Goal: Register for event/course: Sign up to attend an event or enroll in a course

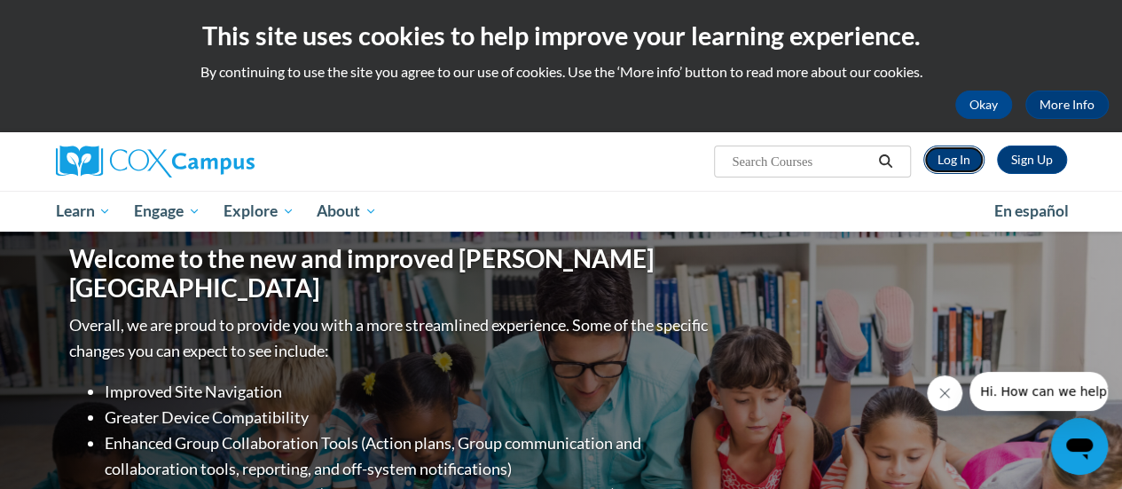
click at [952, 164] on link "Log In" at bounding box center [953, 159] width 61 height 28
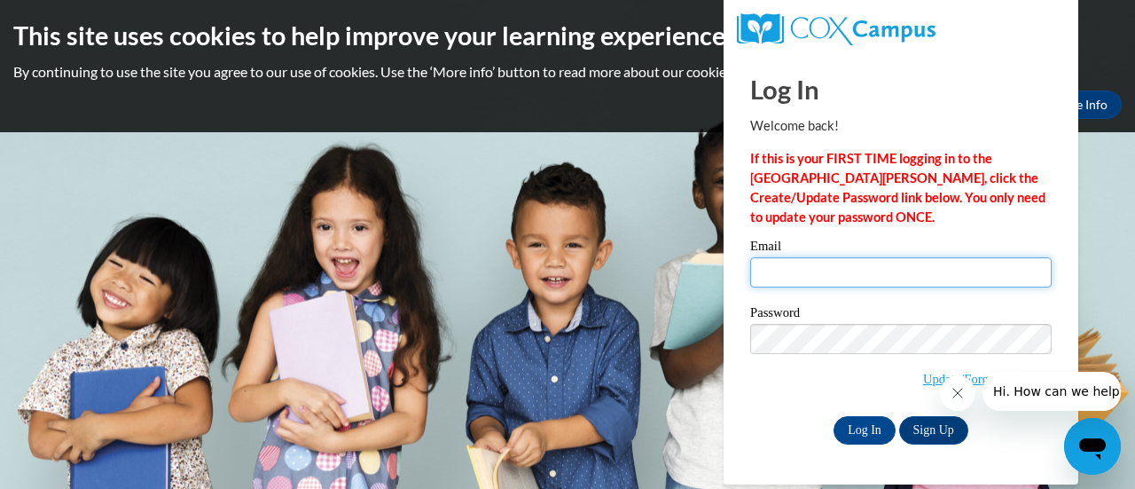
type input "[PERSON_NAME][EMAIL_ADDRESS][DOMAIN_NAME]"
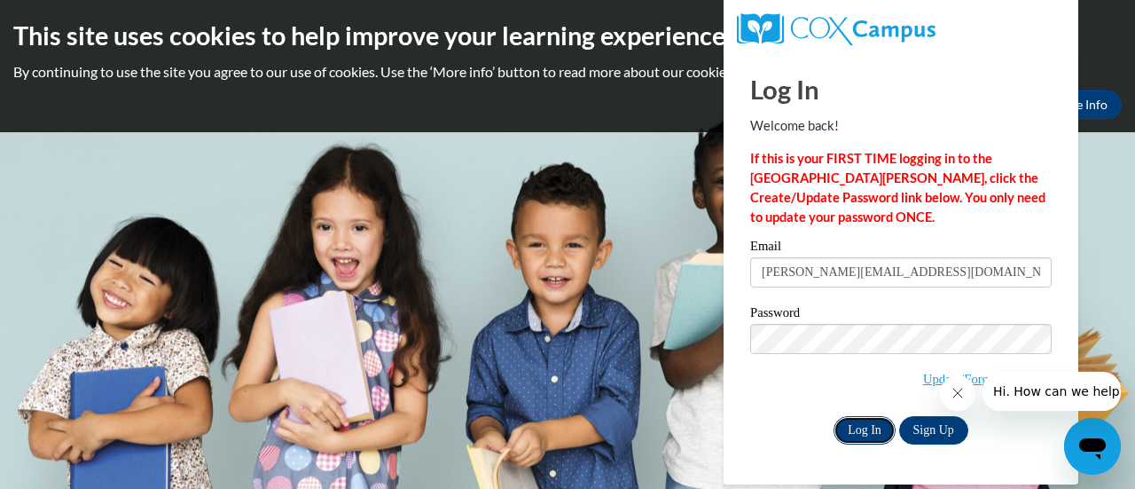
click at [865, 429] on input "Log In" at bounding box center [864, 430] width 62 height 28
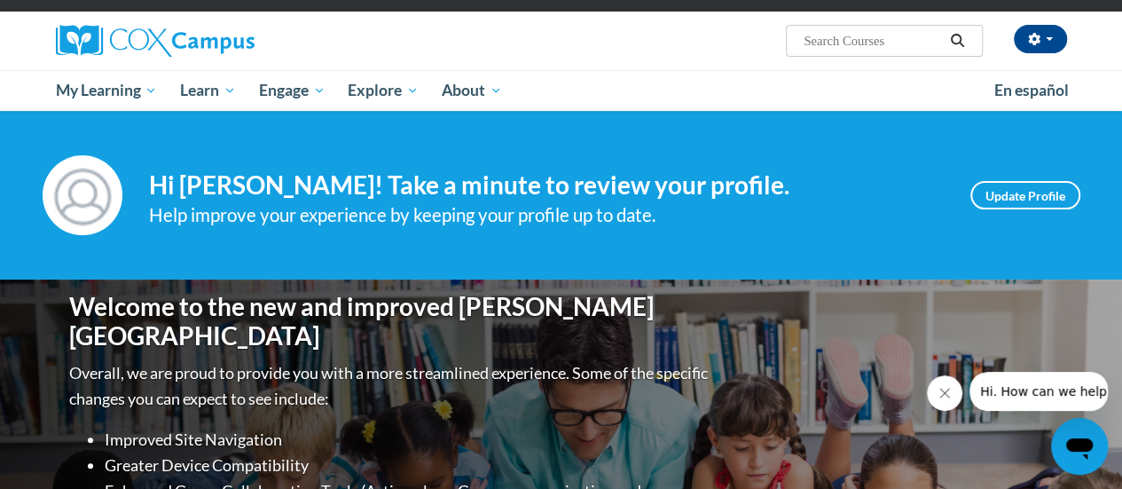
scroll to position [126, 0]
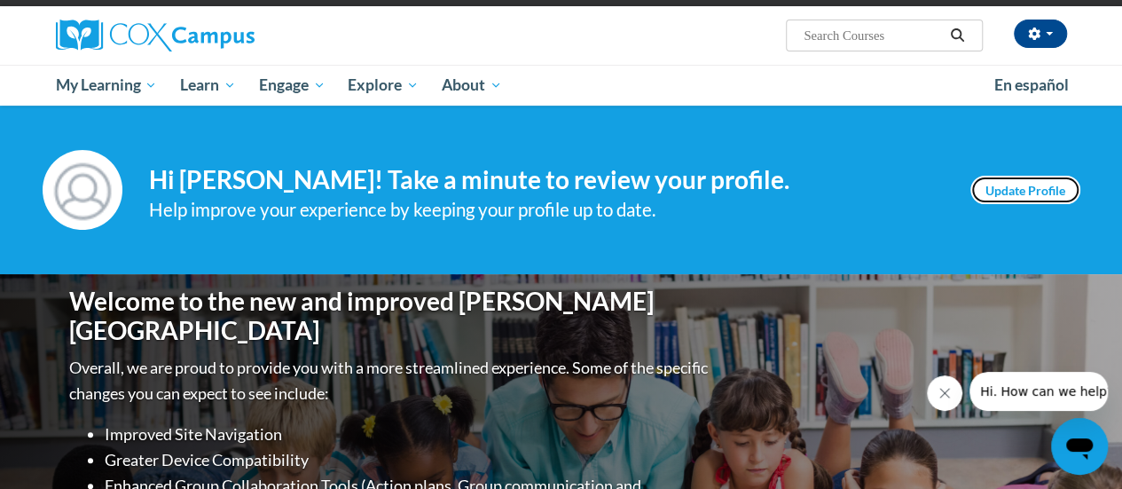
click at [1037, 193] on link "Update Profile" at bounding box center [1025, 190] width 110 height 28
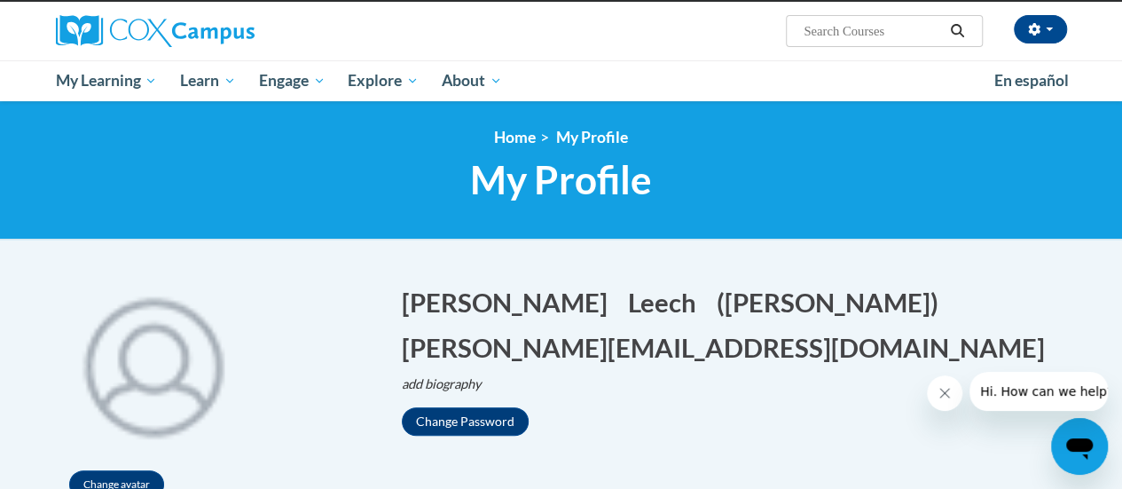
scroll to position [108, 0]
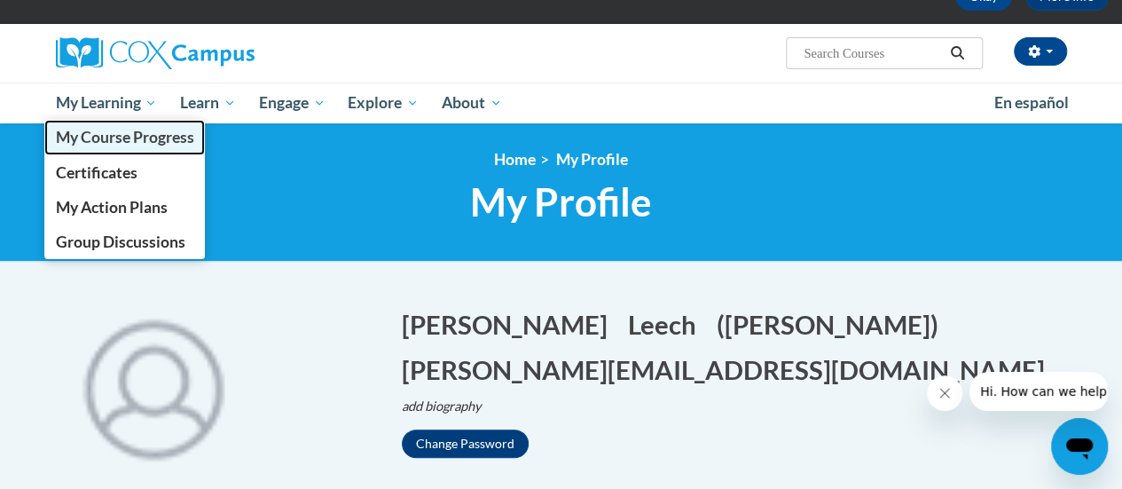
click at [112, 122] on link "My Course Progress" at bounding box center [124, 137] width 161 height 35
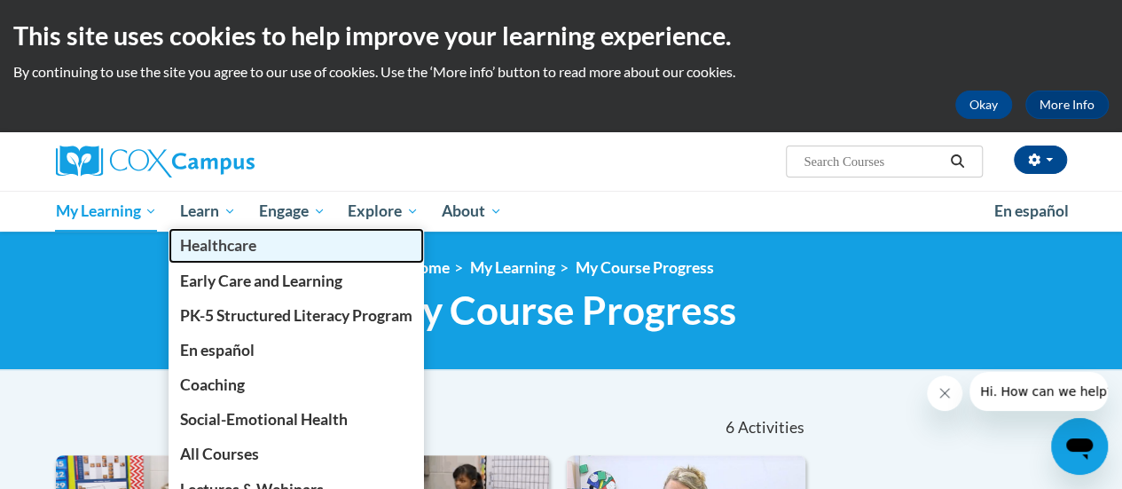
click at [202, 231] on link "Healthcare" at bounding box center [295, 245] width 255 height 35
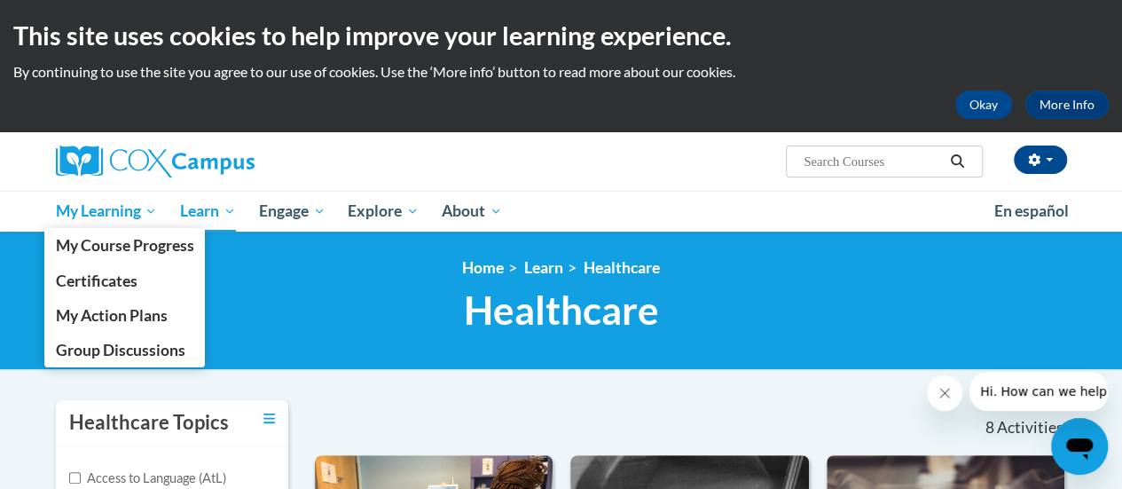
click at [108, 212] on span "My Learning" at bounding box center [106, 210] width 102 height 21
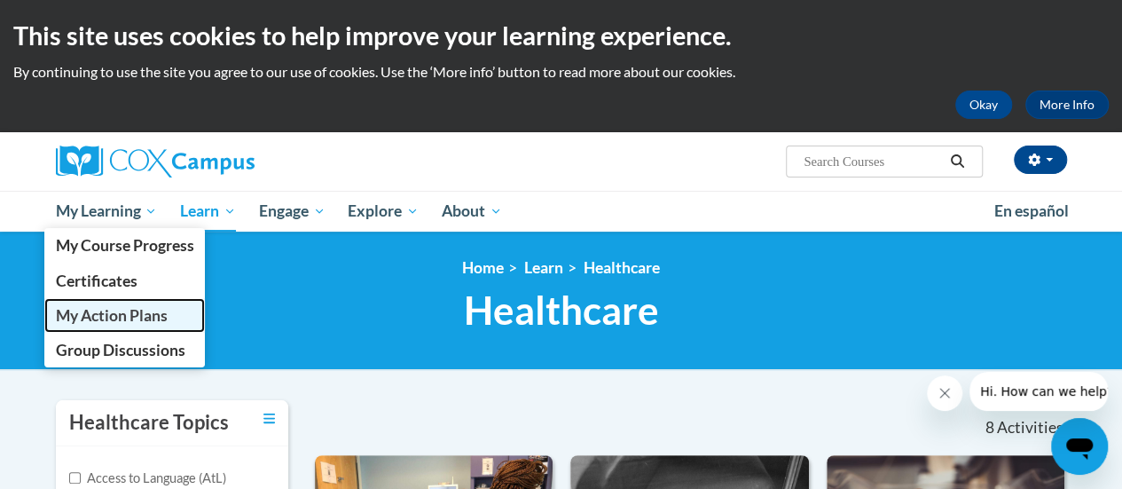
click at [156, 322] on span "My Action Plans" at bounding box center [111, 315] width 112 height 19
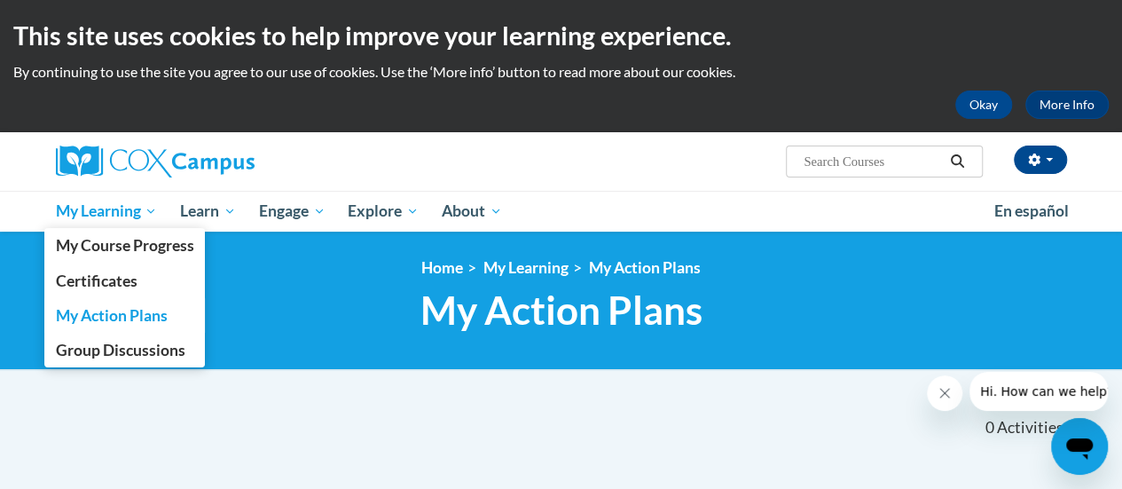
click at [117, 214] on span "My Learning" at bounding box center [106, 210] width 102 height 21
click at [184, 258] on link "My Course Progress" at bounding box center [124, 245] width 161 height 35
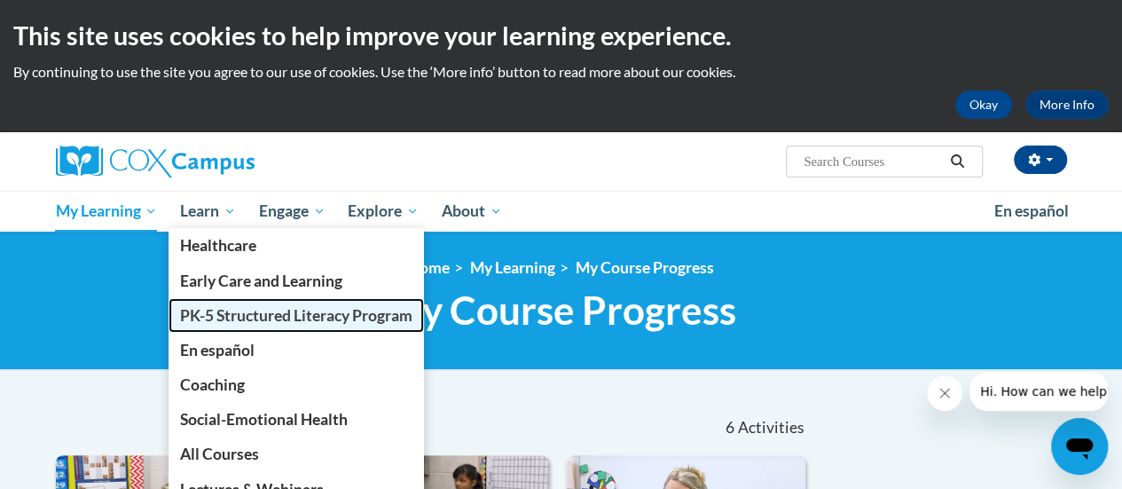
click at [239, 315] on span "PK-5 Structured Literacy Program" at bounding box center [296, 315] width 232 height 19
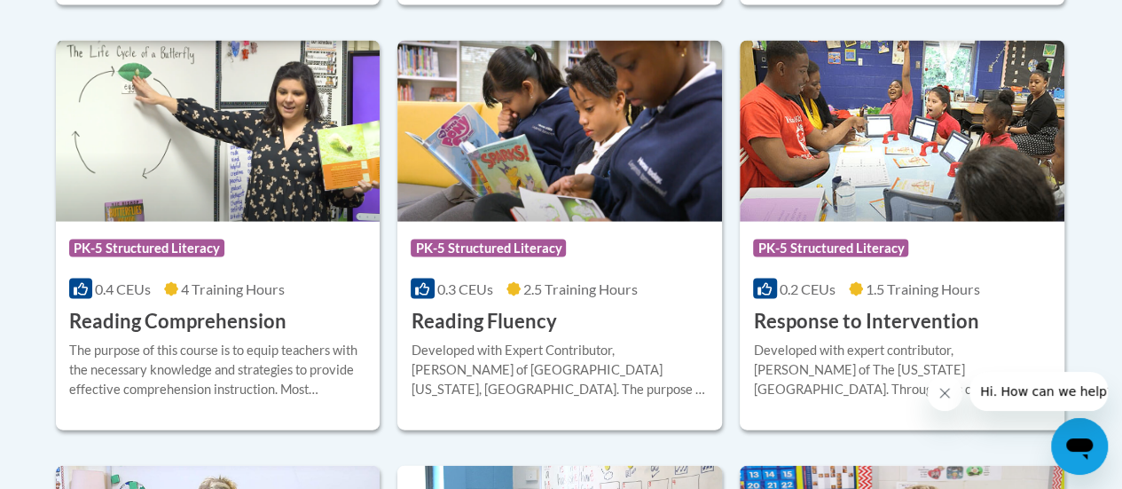
scroll to position [1718, 0]
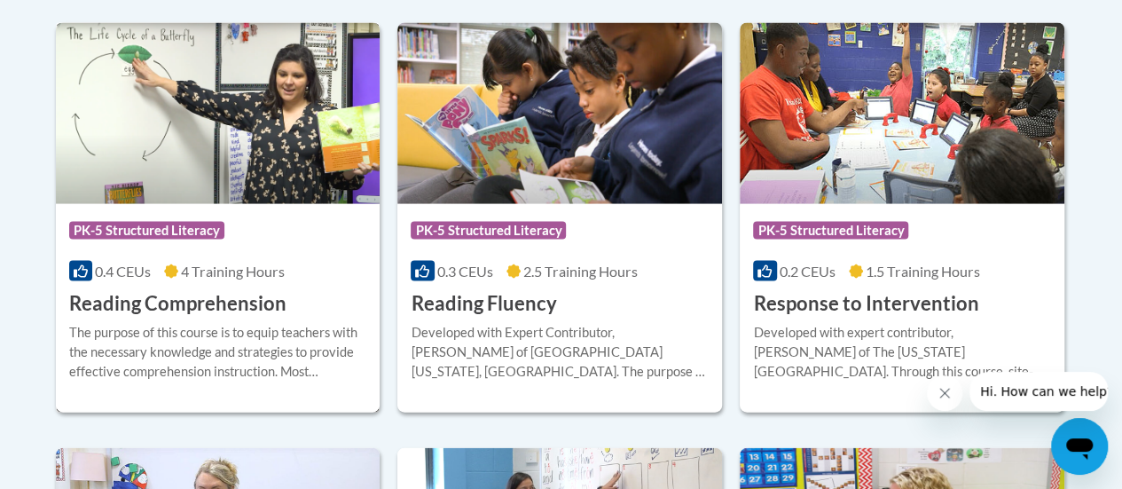
click at [160, 176] on img at bounding box center [218, 113] width 325 height 181
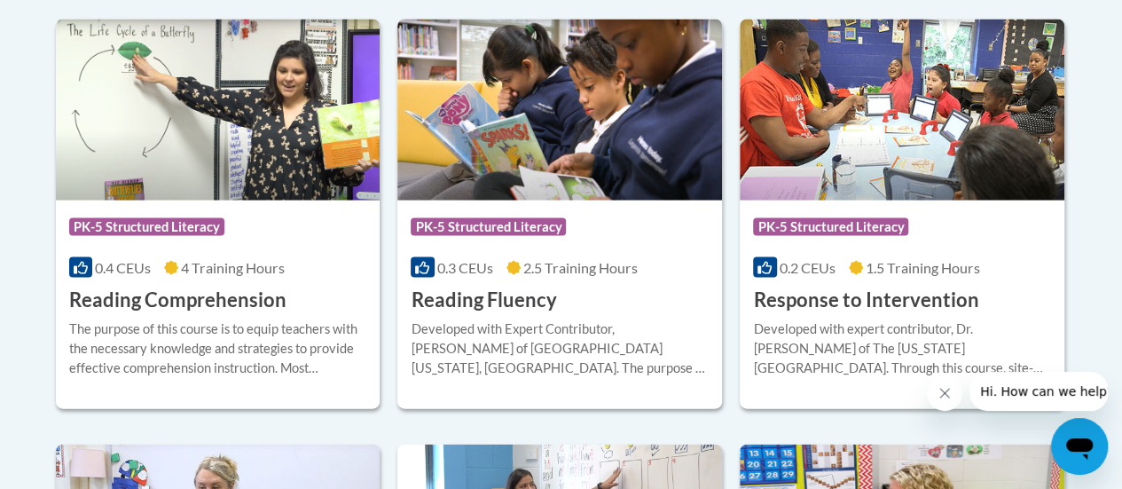
scroll to position [1723, 0]
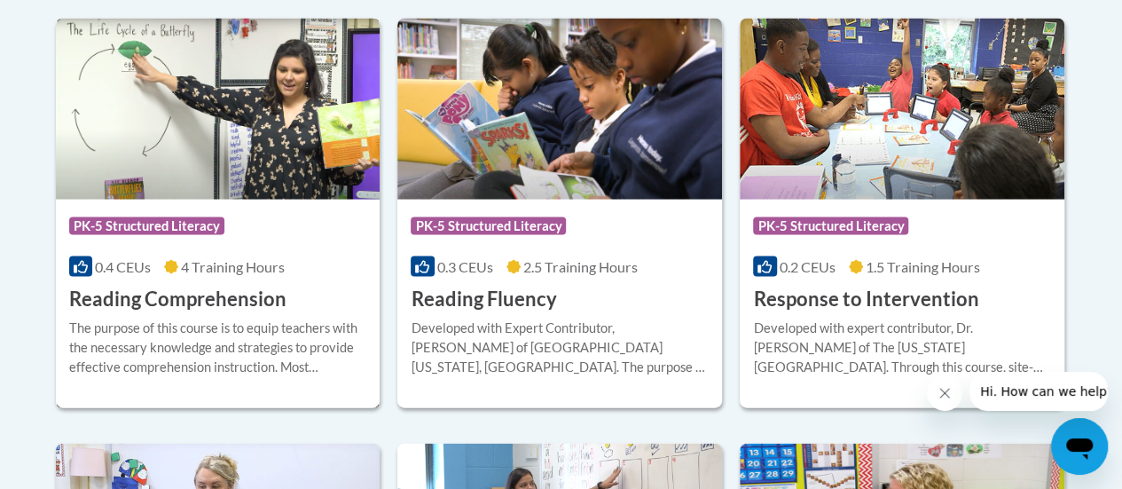
click at [293, 335] on div "The purpose of this course is to equip teachers with the necessary knowledge an…" at bounding box center [218, 347] width 298 height 59
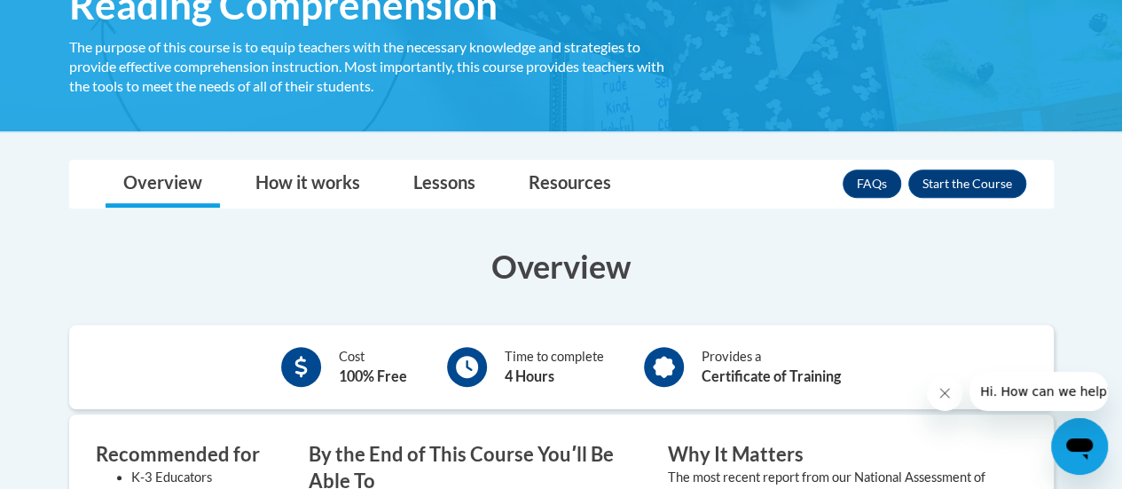
scroll to position [319, 0]
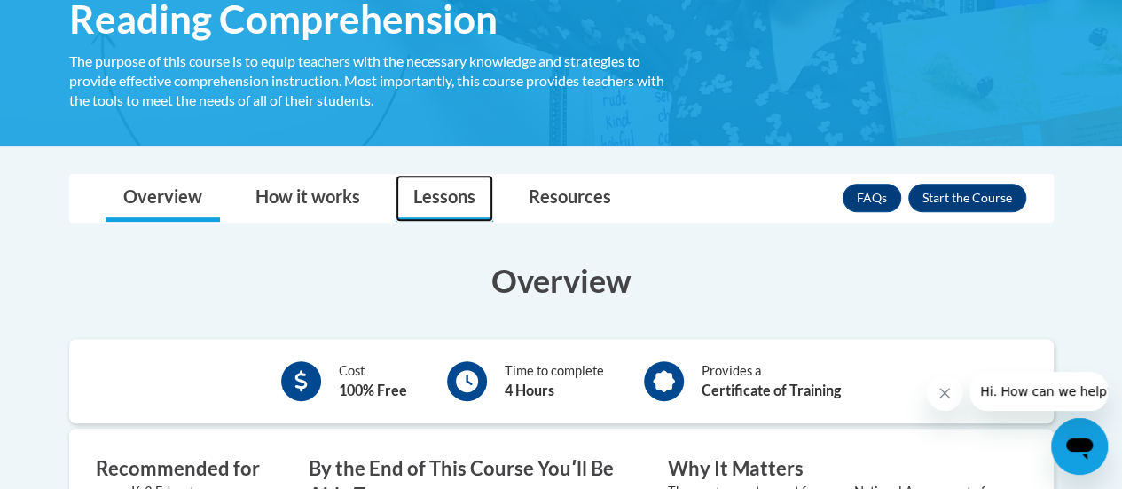
click at [456, 200] on link "Lessons" at bounding box center [444, 198] width 98 height 47
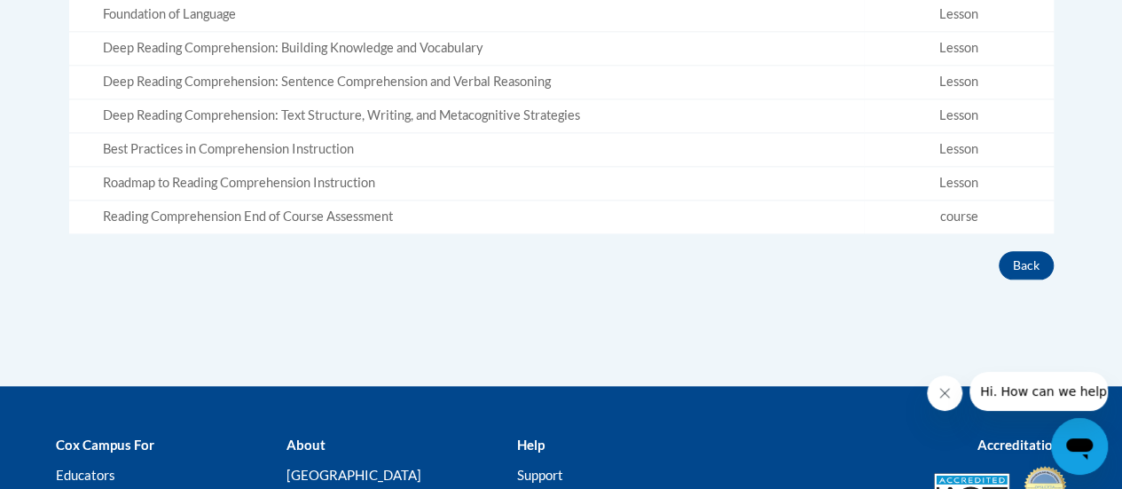
scroll to position [833, 0]
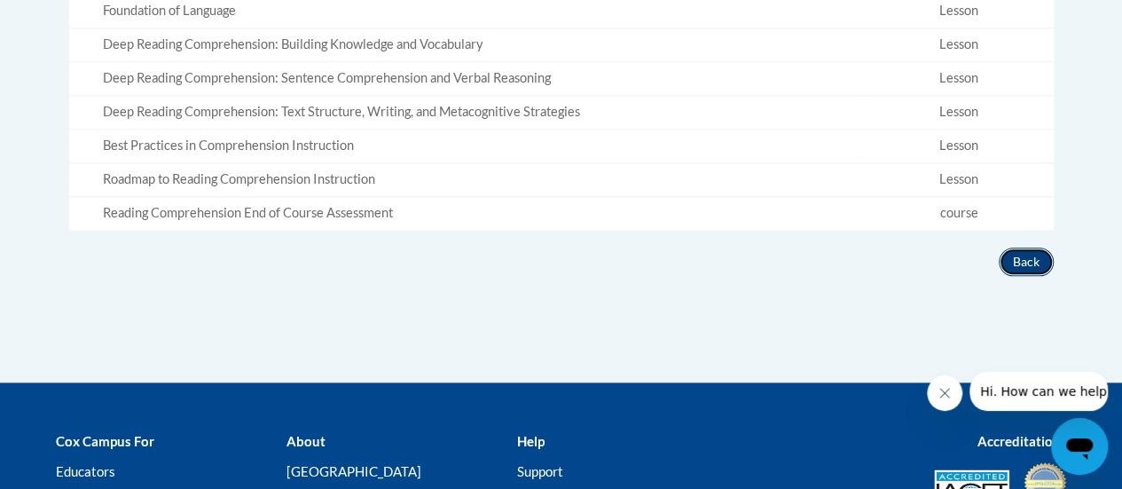
click at [1032, 261] on button "Back" at bounding box center [1025, 261] width 55 height 28
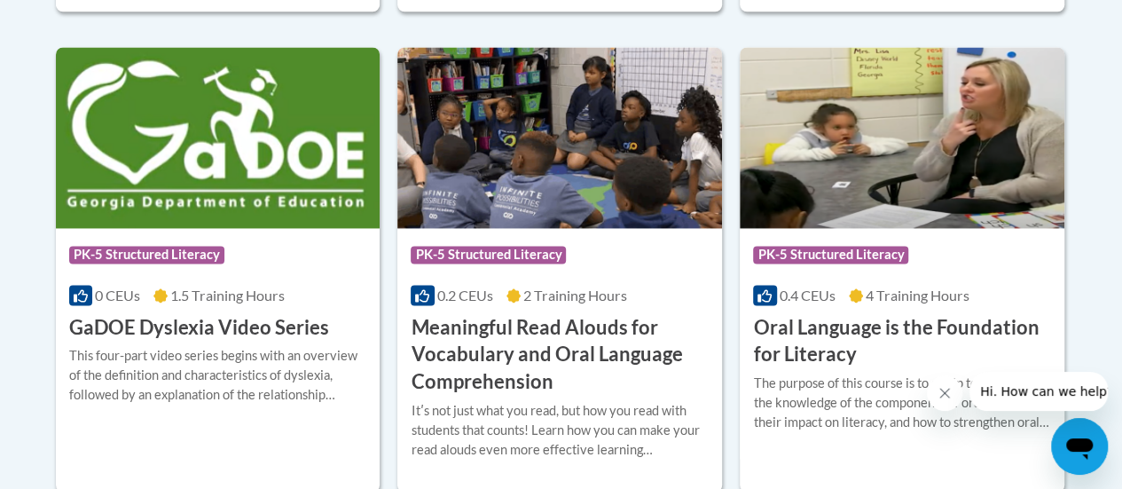
scroll to position [1216, 0]
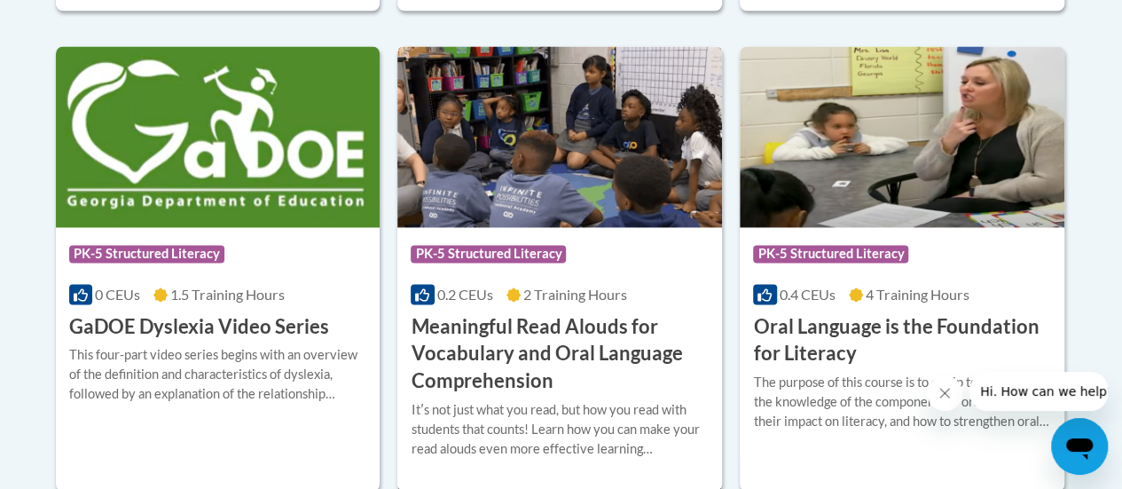
click at [445, 137] on img at bounding box center [559, 136] width 325 height 181
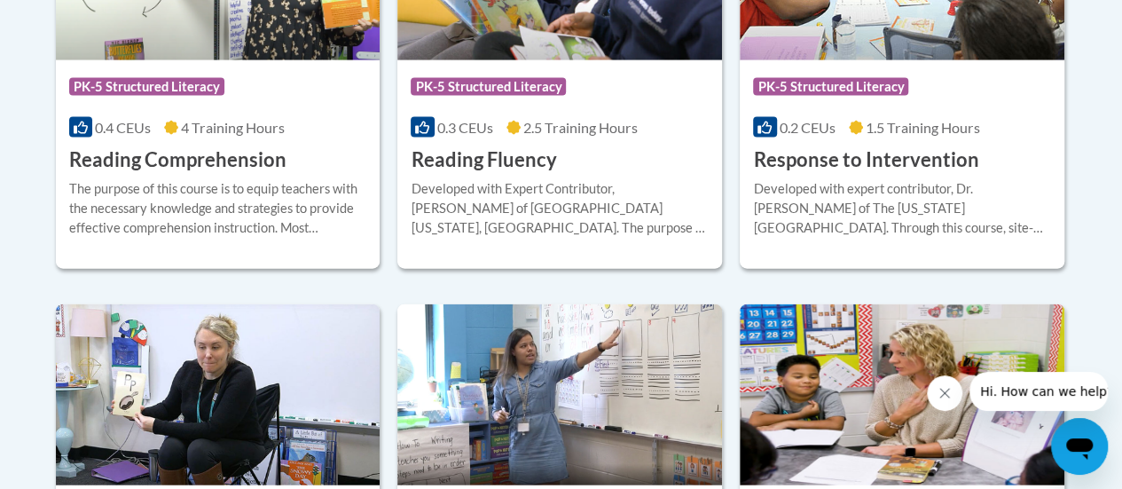
scroll to position [1862, 0]
click at [916, 181] on div "Developed with expert contributor, Dr. [PERSON_NAME] of The [US_STATE][GEOGRAPH…" at bounding box center [902, 208] width 298 height 59
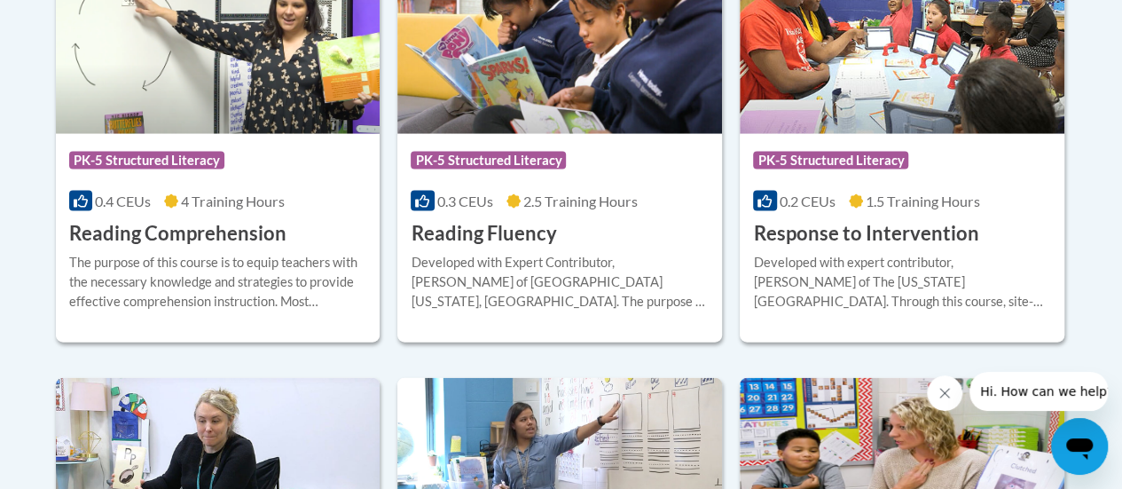
scroll to position [1790, 0]
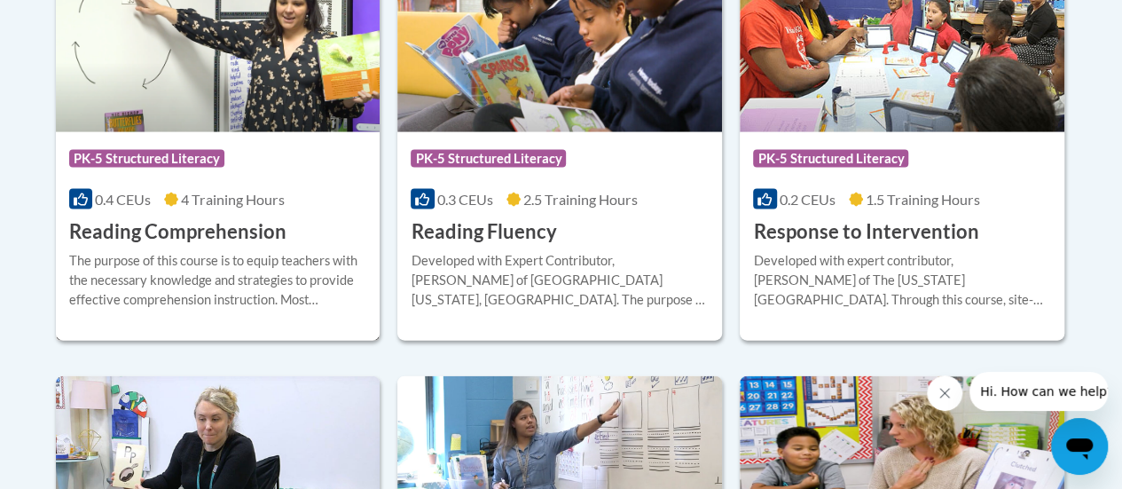
click at [212, 129] on img at bounding box center [218, 41] width 325 height 181
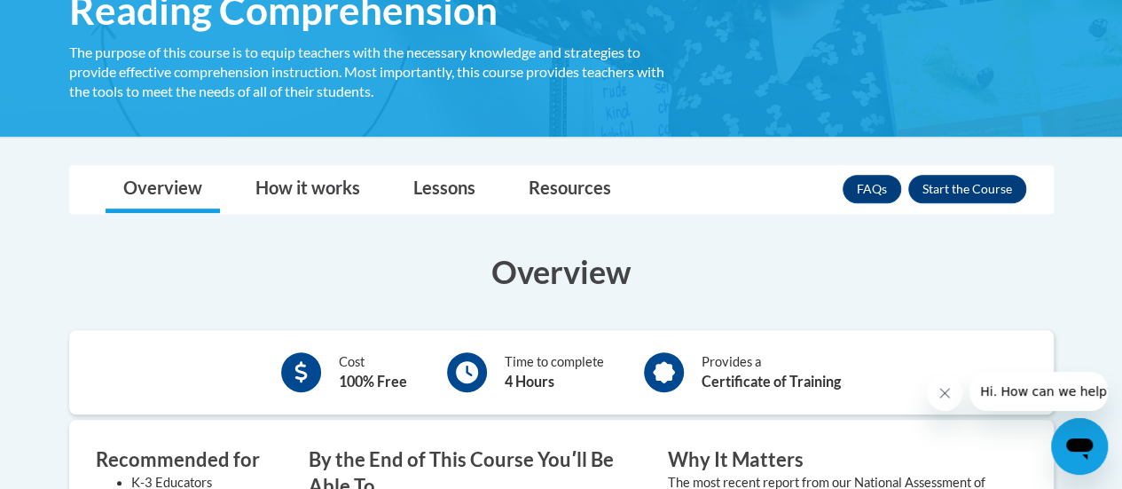
scroll to position [332, 0]
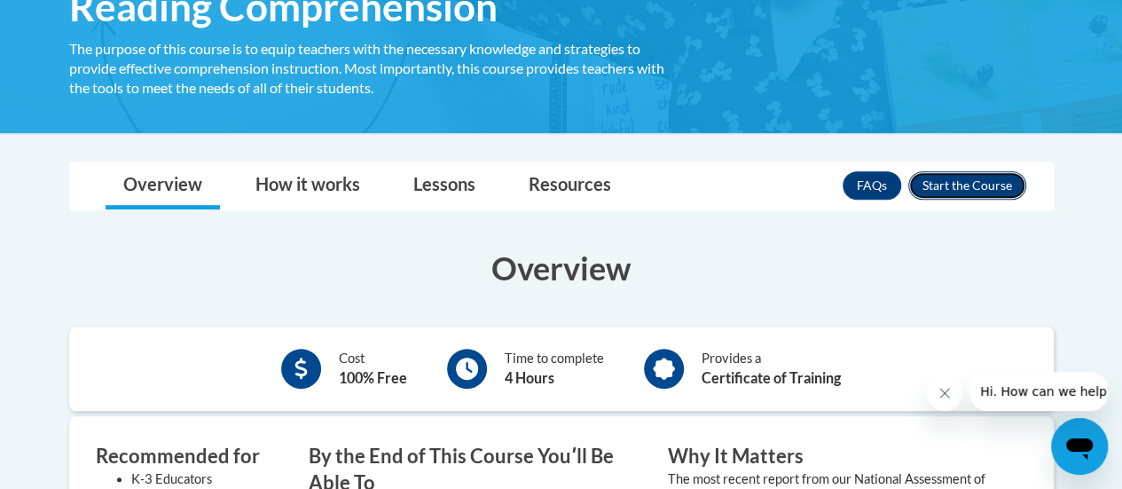
click at [997, 184] on button "Enroll" at bounding box center [967, 185] width 118 height 28
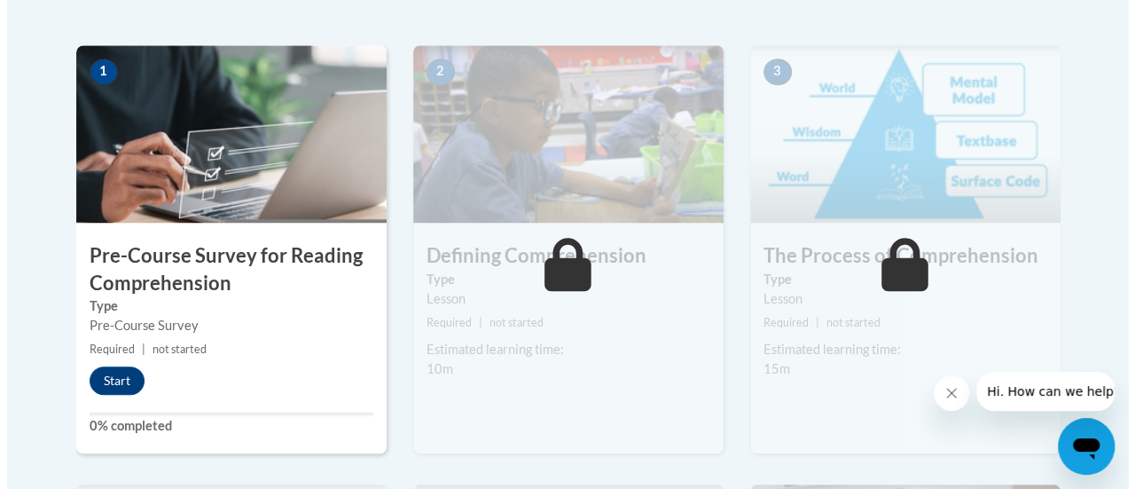
scroll to position [560, 0]
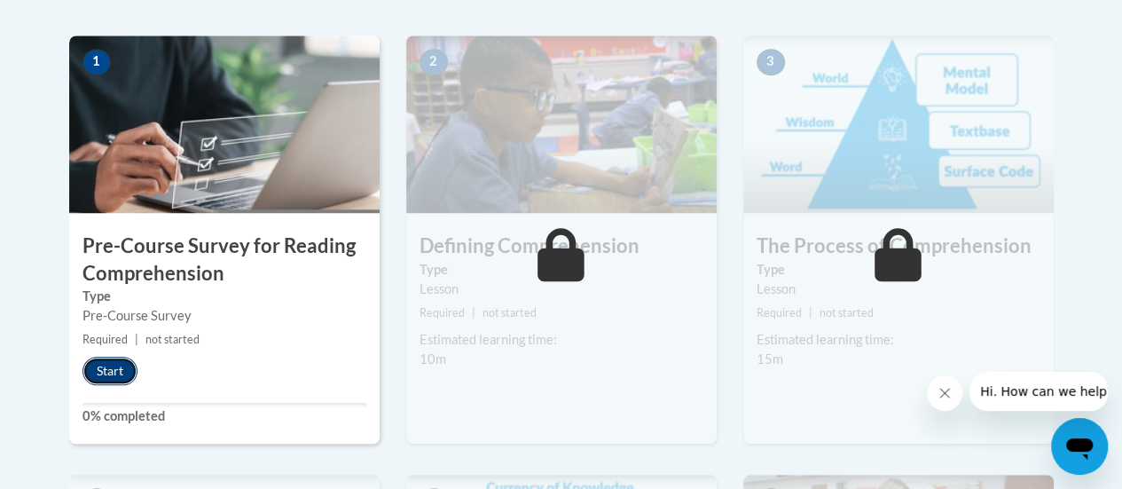
click at [110, 370] on button "Start" at bounding box center [109, 370] width 55 height 28
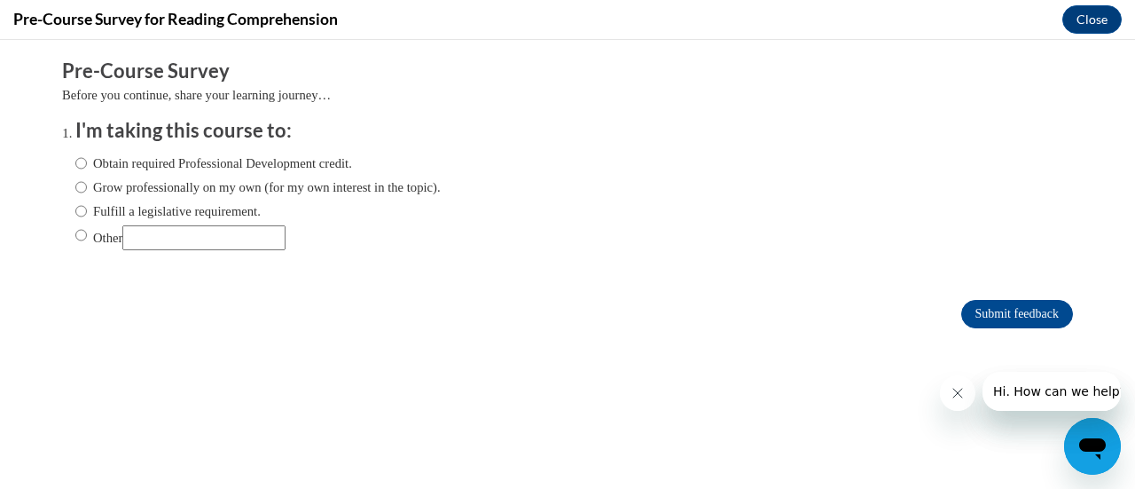
scroll to position [0, 0]
click at [75, 161] on input "Obtain required Professional Development credit." at bounding box center [81, 163] width 12 height 20
radio input "true"
click at [1008, 319] on input "Submit feedback" at bounding box center [1017, 314] width 112 height 28
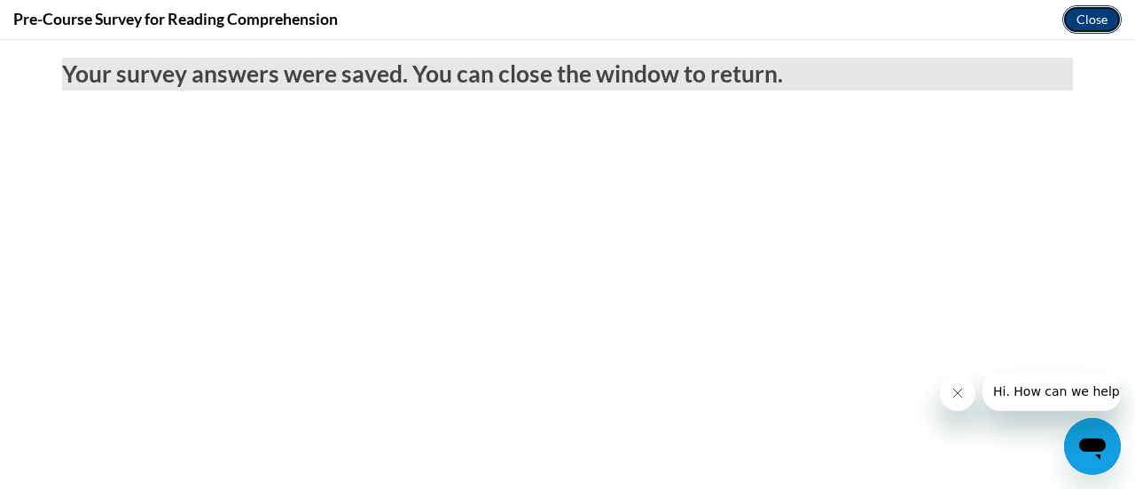
click at [1095, 27] on button "Close" at bounding box center [1091, 19] width 59 height 28
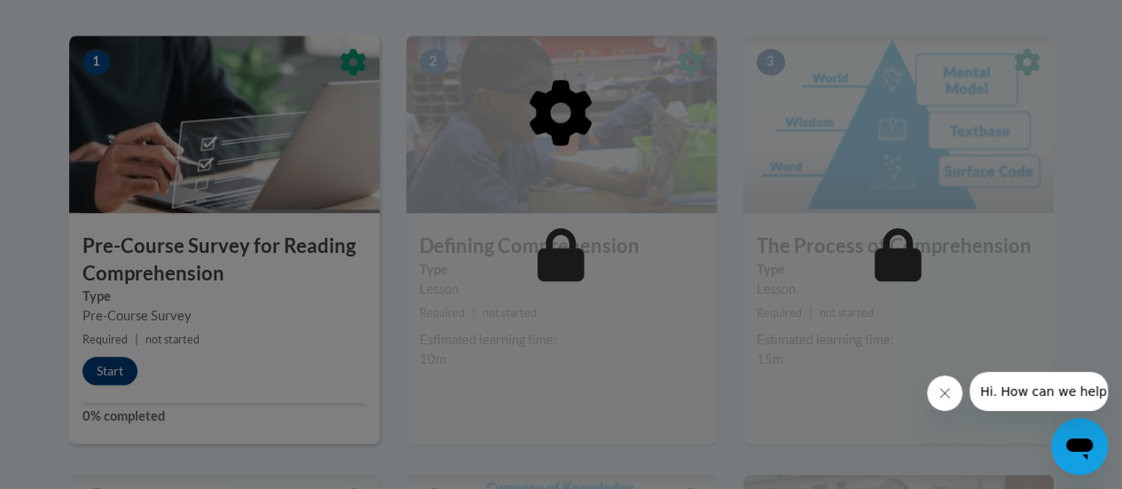
click at [939, 395] on icon "Close message from company" at bounding box center [944, 393] width 14 height 14
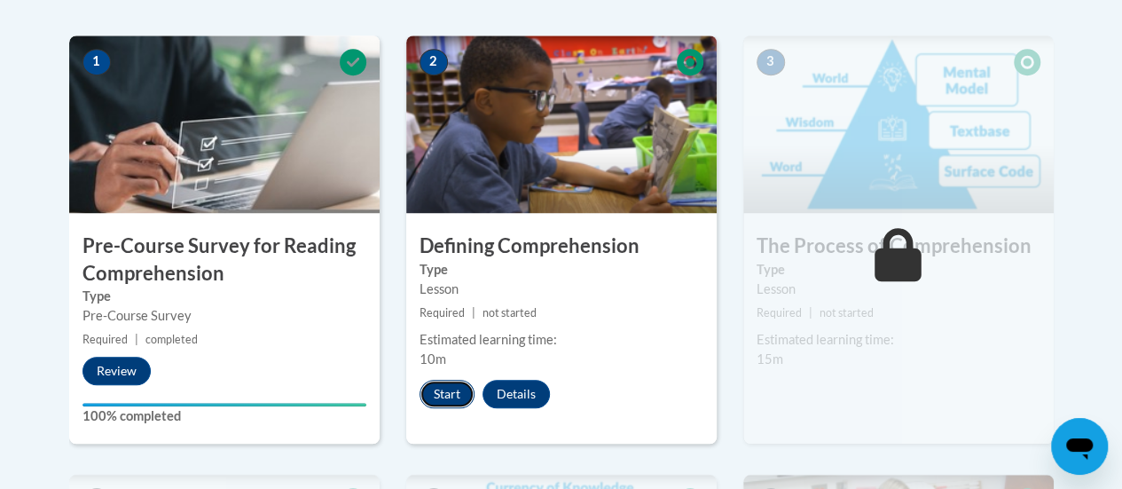
click at [452, 387] on button "Start" at bounding box center [446, 393] width 55 height 28
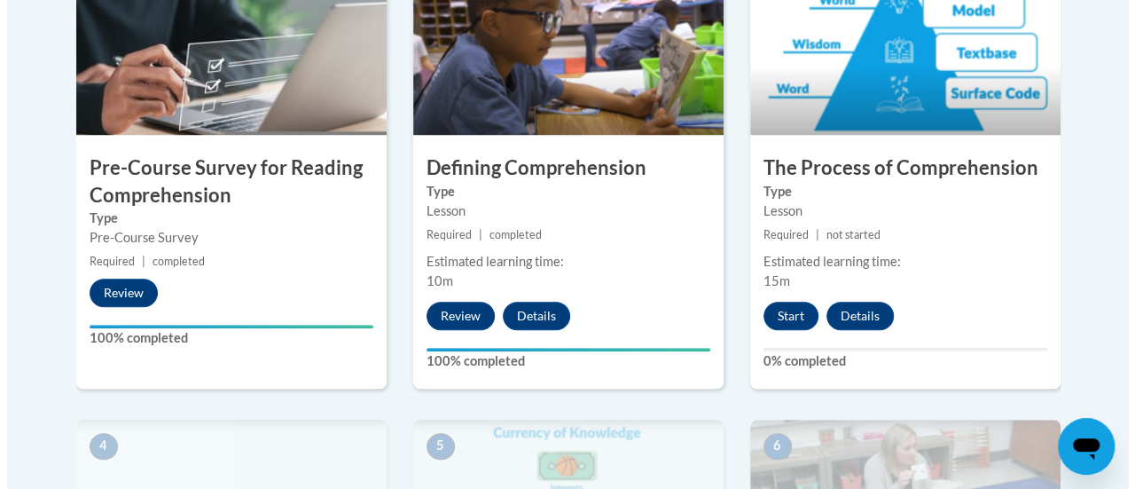
scroll to position [647, 0]
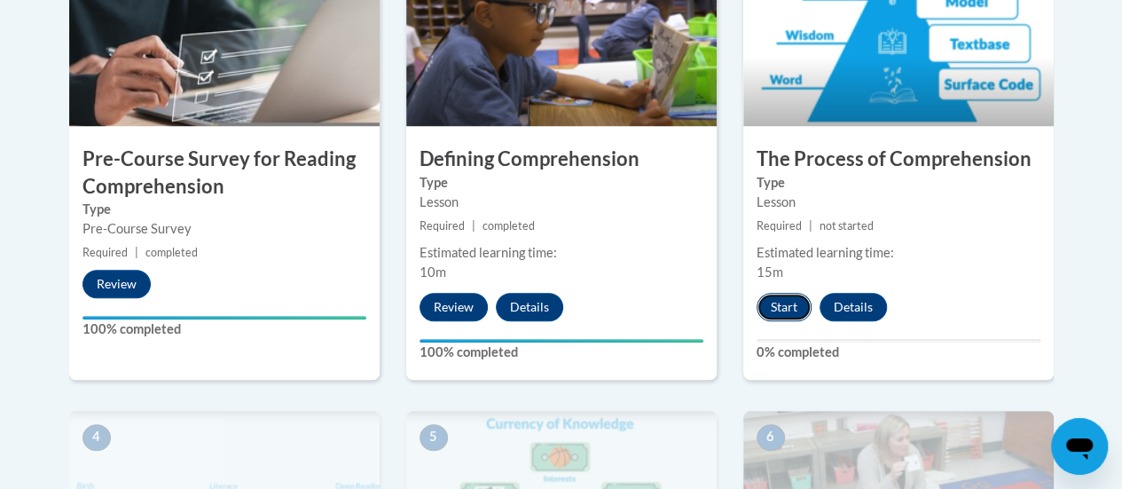
click at [793, 298] on button "Start" at bounding box center [783, 307] width 55 height 28
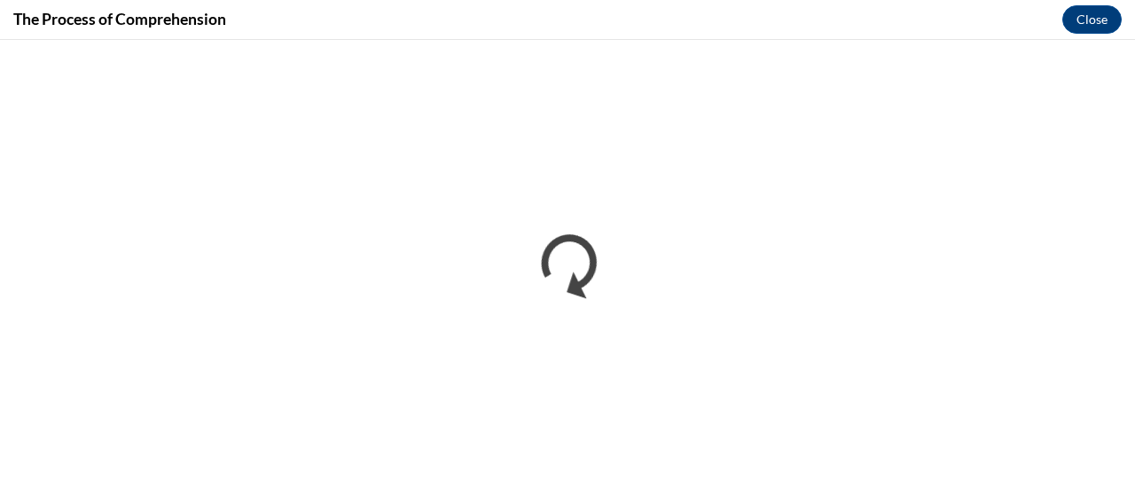
scroll to position [0, 0]
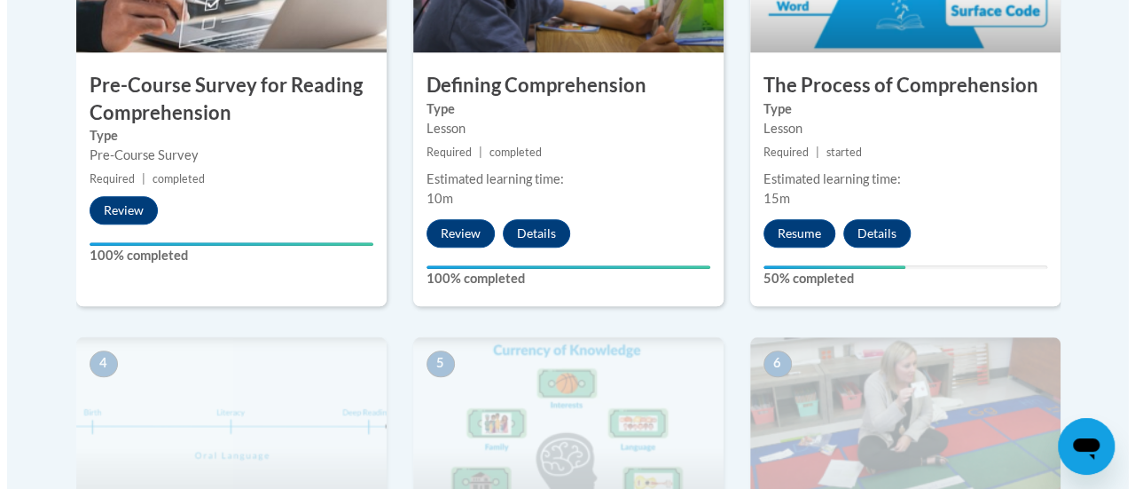
scroll to position [722, 0]
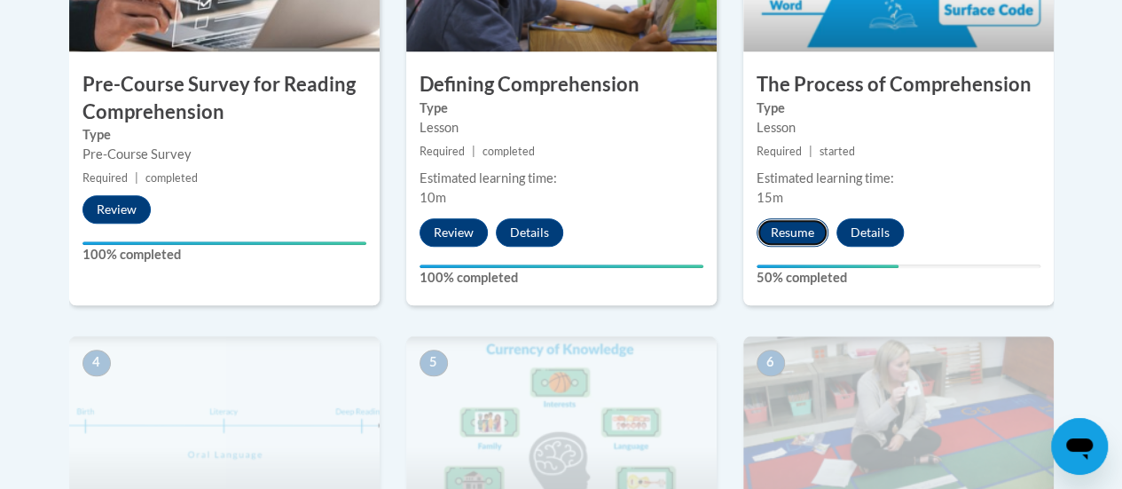
click at [793, 231] on button "Resume" at bounding box center [792, 232] width 72 height 28
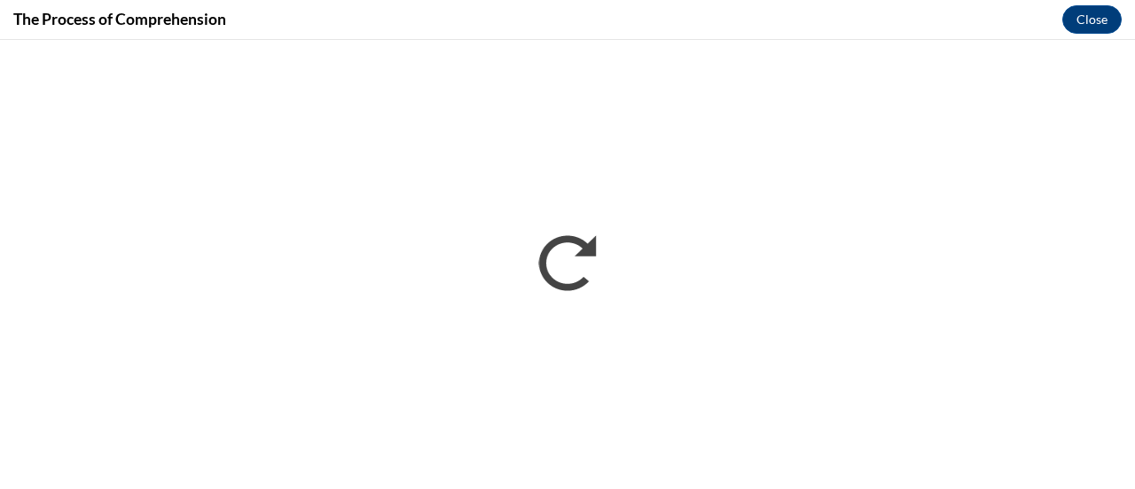
scroll to position [0, 0]
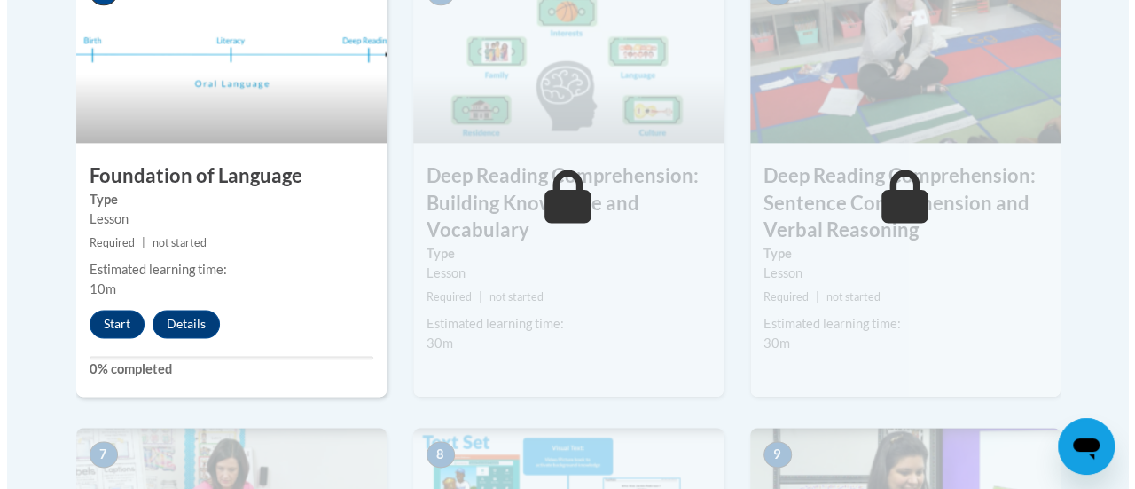
scroll to position [1103, 0]
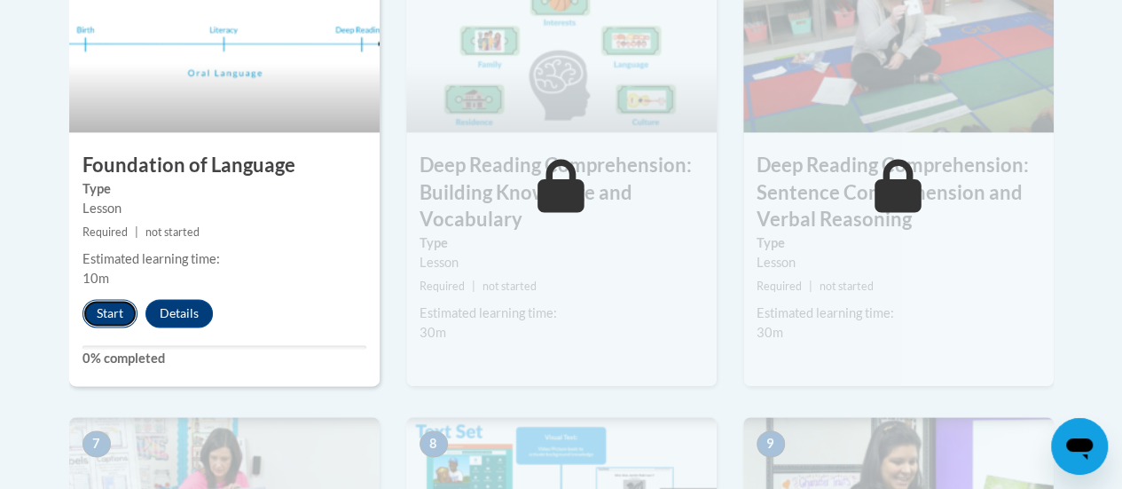
click at [117, 310] on button "Start" at bounding box center [109, 313] width 55 height 28
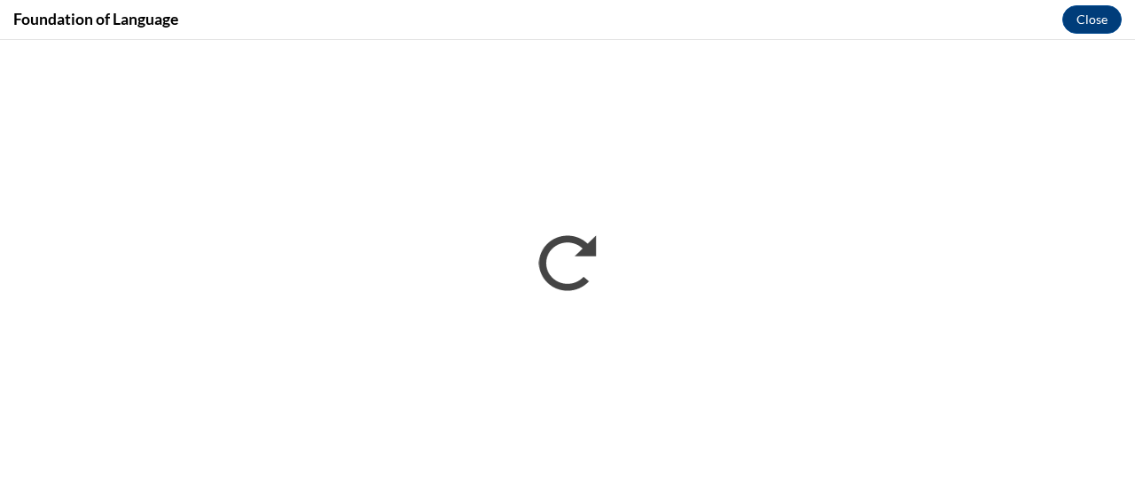
scroll to position [0, 0]
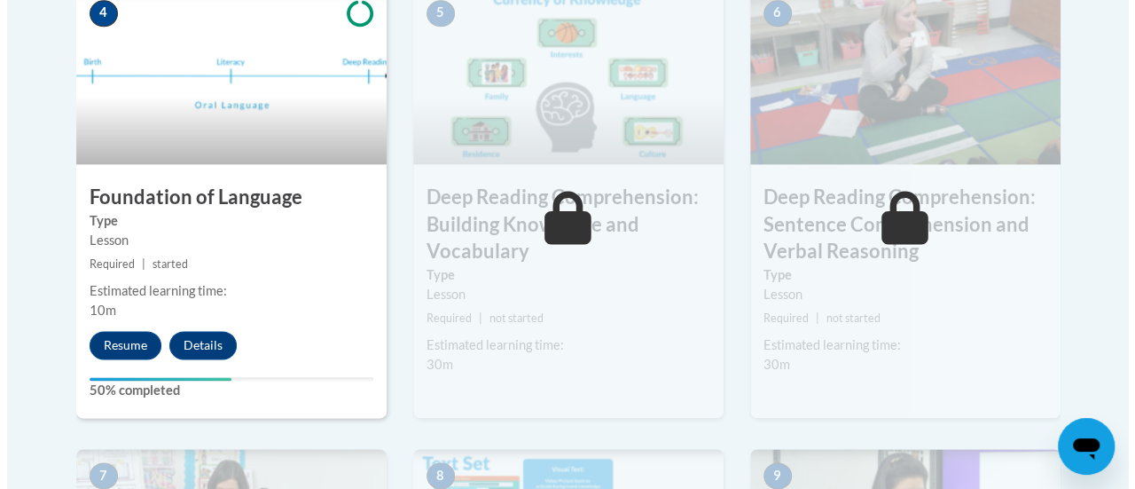
scroll to position [1071, 0]
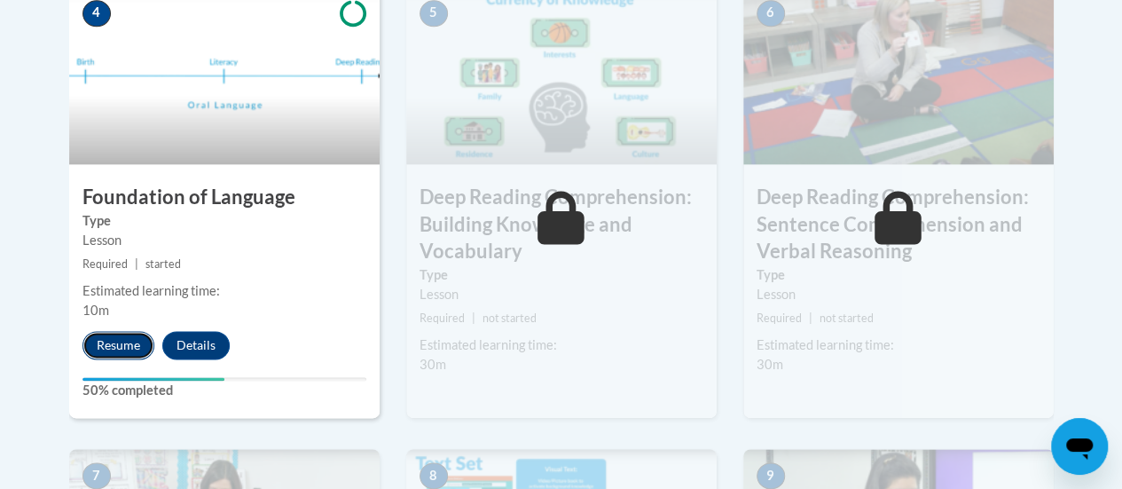
click at [121, 343] on button "Resume" at bounding box center [118, 345] width 72 height 28
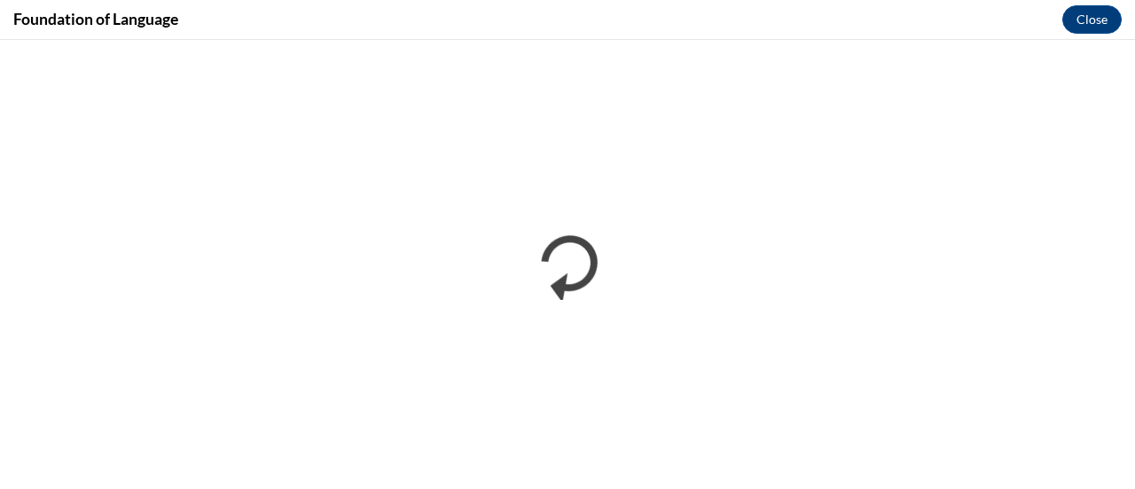
scroll to position [0, 0]
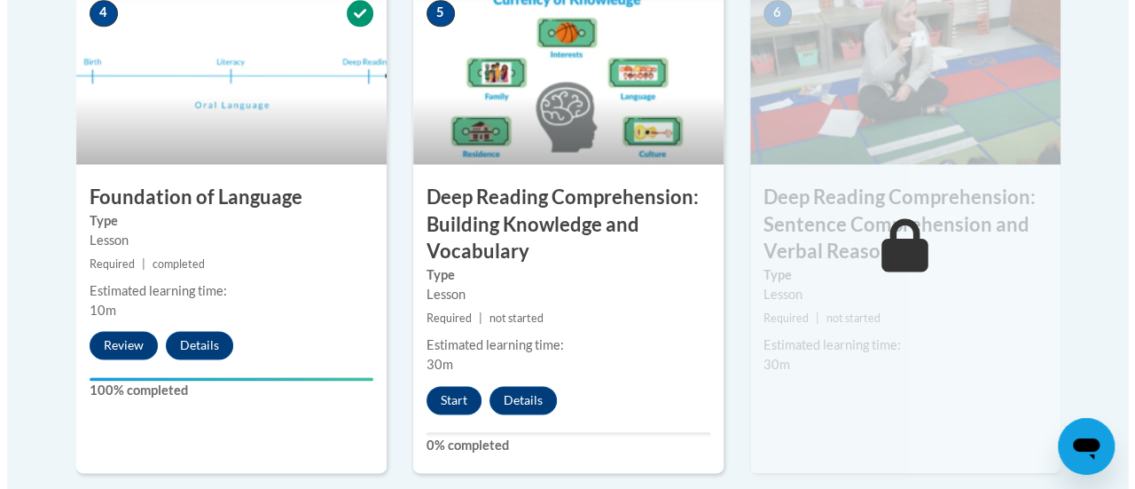
scroll to position [1084, 0]
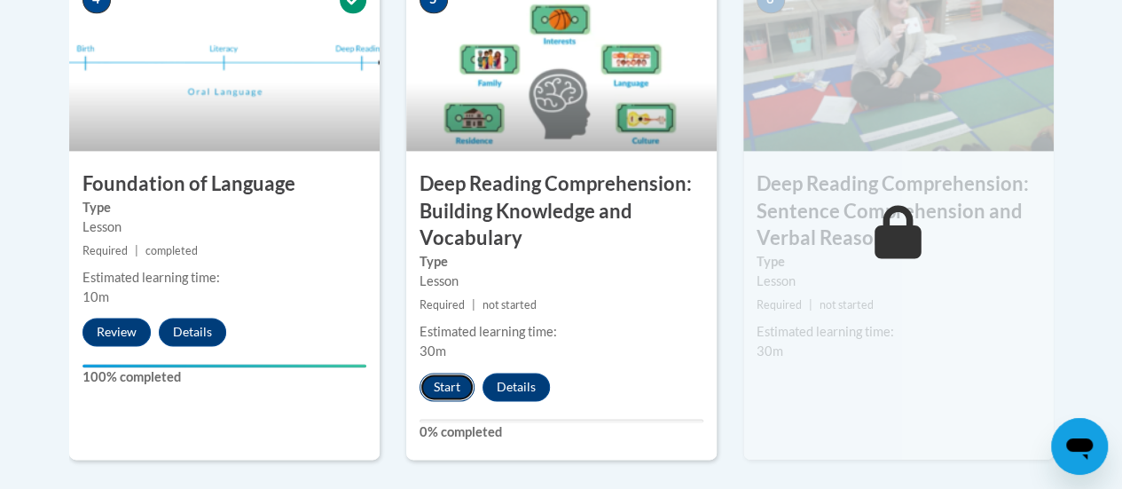
click at [451, 385] on button "Start" at bounding box center [446, 386] width 55 height 28
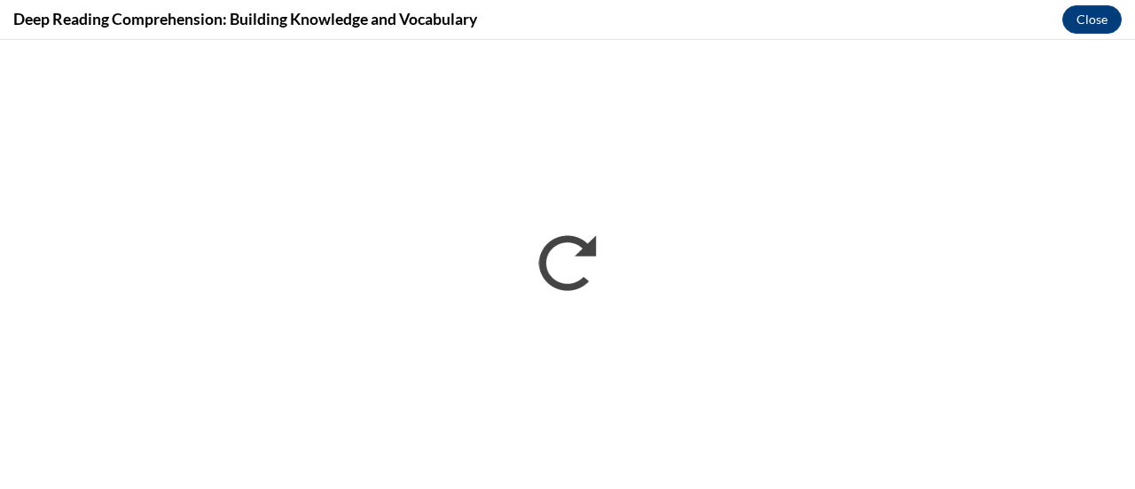
scroll to position [0, 0]
